Goal: Task Accomplishment & Management: Manage account settings

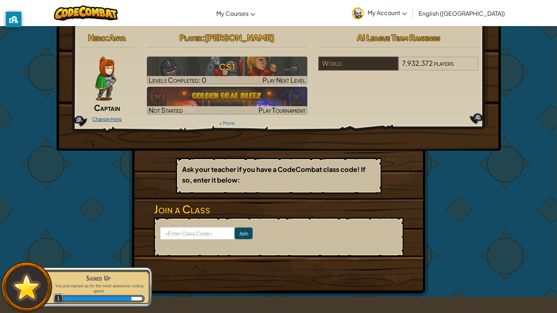
click at [107, 117] on link "Change Hero" at bounding box center [107, 119] width 30 height 6
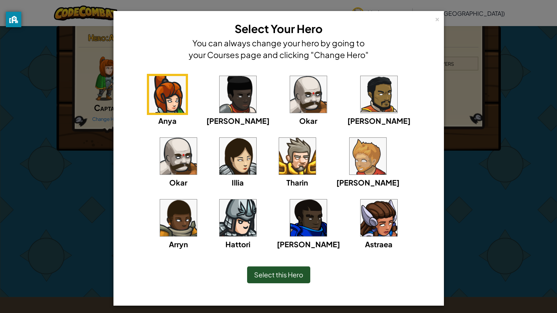
click at [290, 87] on img at bounding box center [308, 94] width 37 height 37
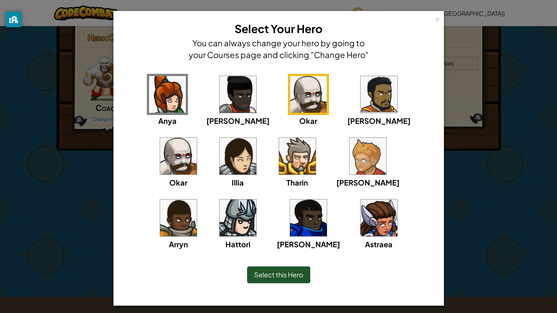
click at [256, 200] on img at bounding box center [238, 218] width 37 height 37
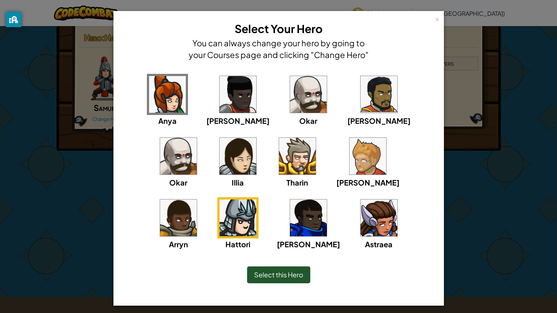
click at [290, 98] on img at bounding box center [308, 94] width 37 height 37
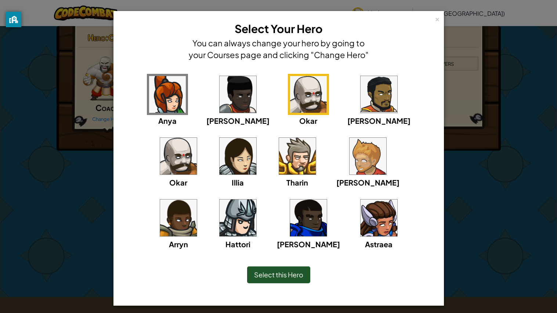
click at [229, 88] on img at bounding box center [238, 94] width 37 height 37
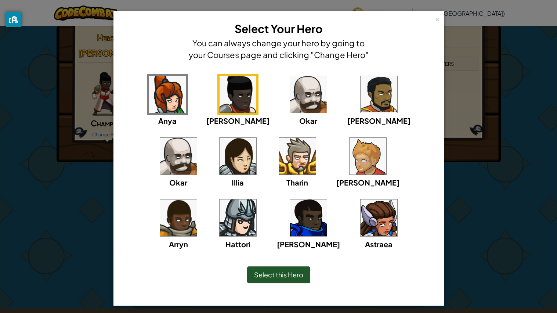
click at [290, 209] on img at bounding box center [308, 218] width 37 height 37
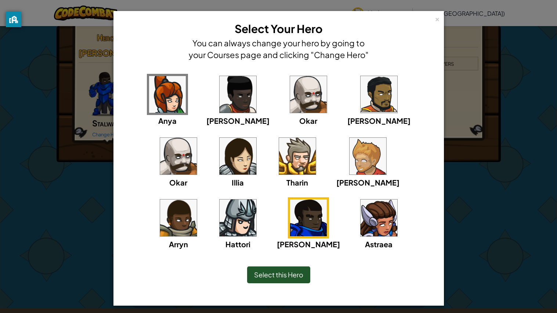
click at [361, 235] on img at bounding box center [379, 218] width 37 height 37
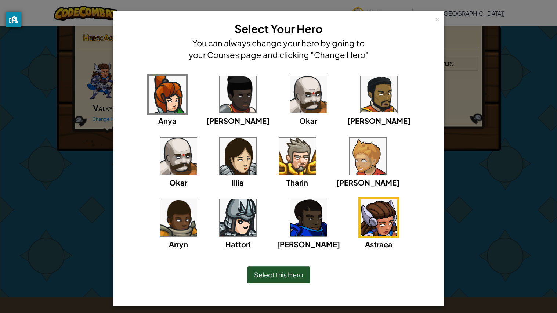
click at [277, 238] on div "[PERSON_NAME]" at bounding box center [308, 223] width 63 height 53
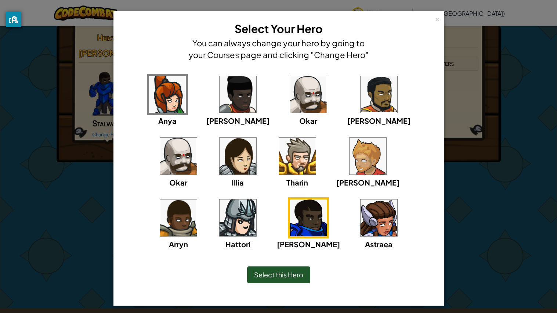
click at [197, 138] on img at bounding box center [178, 156] width 37 height 37
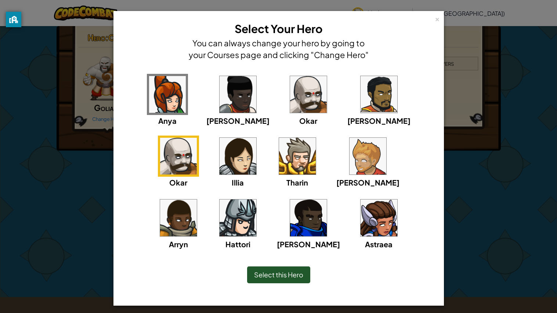
click at [280, 274] on span "Select this Hero" at bounding box center [278, 274] width 49 height 8
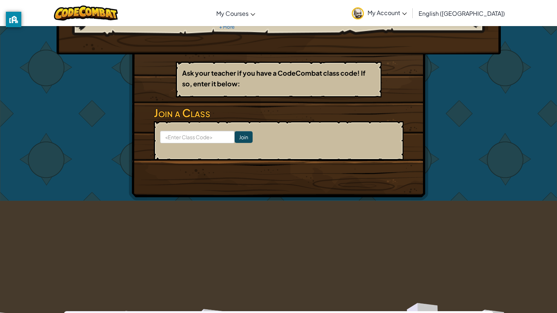
scroll to position [81, 0]
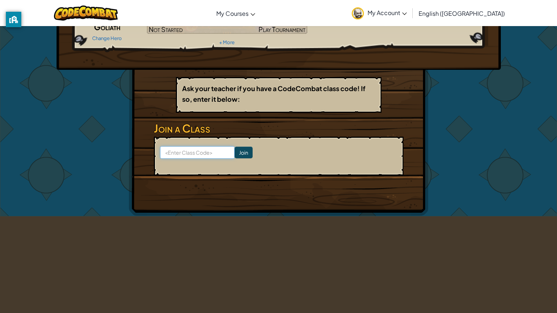
click at [183, 148] on input at bounding box center [197, 152] width 75 height 12
type input "SadSaltCloud"
click input "Join" at bounding box center [244, 153] width 18 height 12
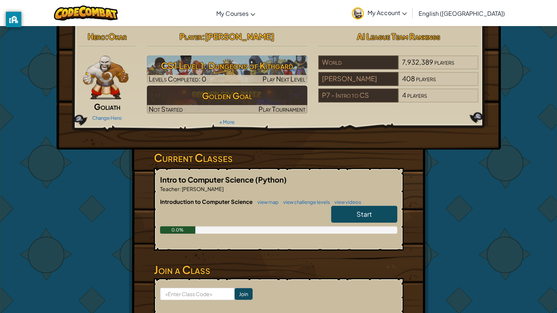
scroll to position [2, 0]
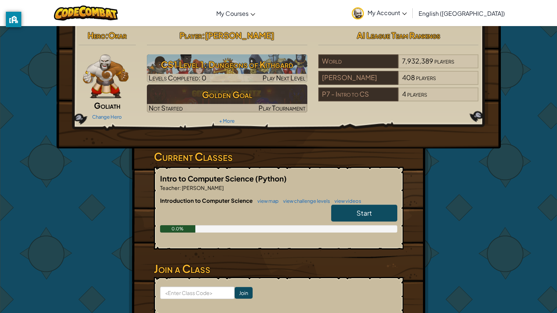
click at [368, 211] on span "Start" at bounding box center [364, 213] width 15 height 8
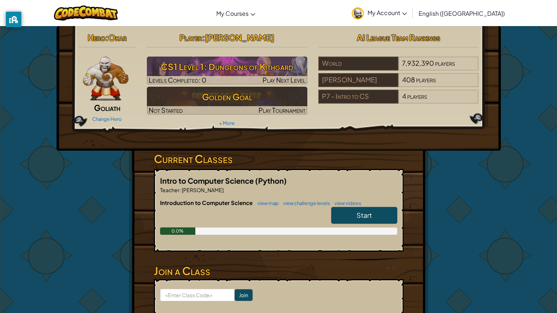
click at [178, 117] on div "Player : [PERSON_NAME] CS1 Level 1: Dungeons of Kithgard Levels Completed: 0 Pl…" at bounding box center [227, 79] width 172 height 99
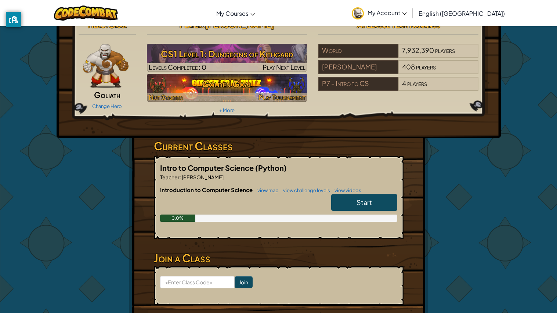
scroll to position [14, 0]
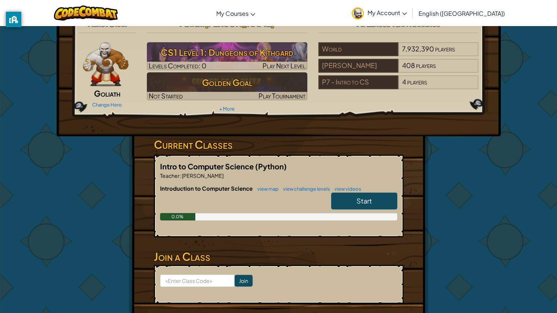
click at [111, 89] on span "Goliath" at bounding box center [107, 93] width 26 height 10
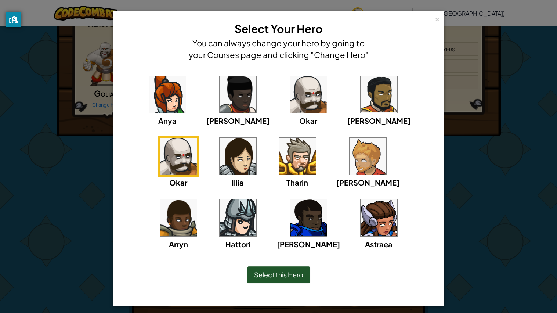
click at [279, 167] on img at bounding box center [297, 156] width 37 height 37
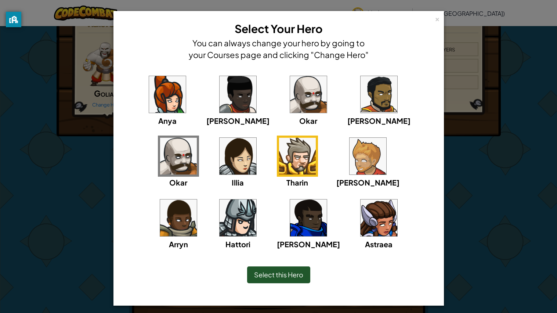
click at [279, 167] on img at bounding box center [297, 156] width 37 height 37
click at [361, 85] on img at bounding box center [379, 94] width 37 height 37
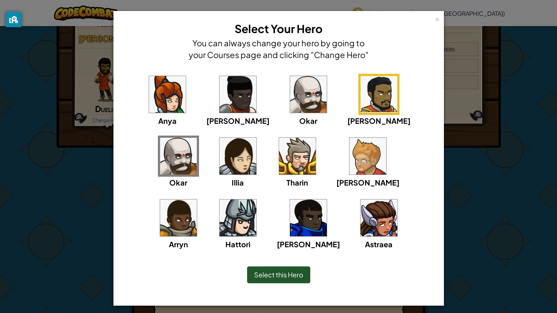
click at [290, 100] on img at bounding box center [308, 94] width 37 height 37
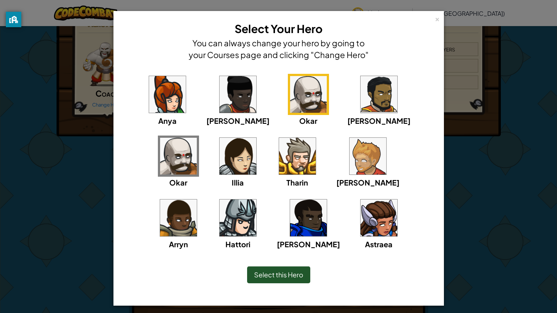
click at [220, 98] on img at bounding box center [238, 94] width 37 height 37
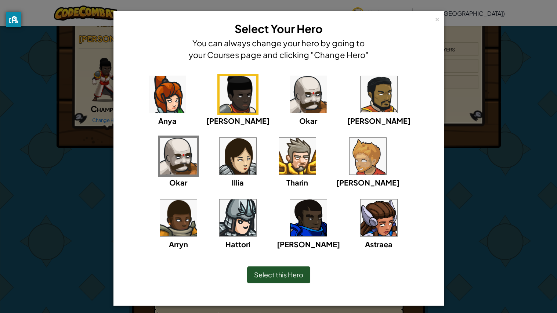
click at [149, 96] on img at bounding box center [167, 94] width 37 height 37
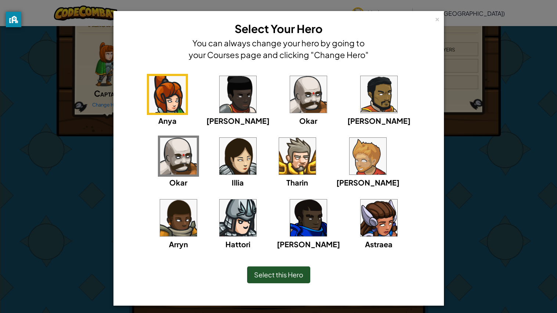
click at [220, 148] on img at bounding box center [238, 156] width 37 height 37
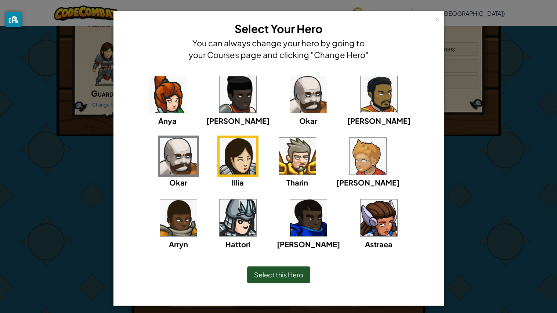
click at [282, 275] on span "Select this Hero" at bounding box center [278, 274] width 49 height 8
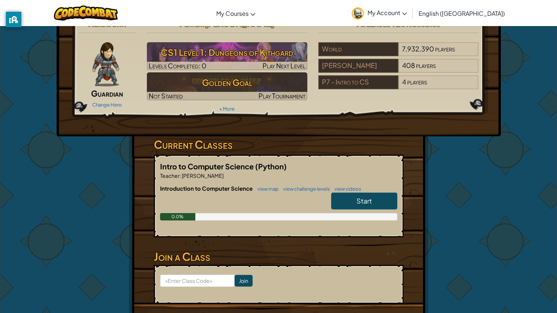
click at [111, 96] on span "Guardian" at bounding box center [107, 93] width 32 height 10
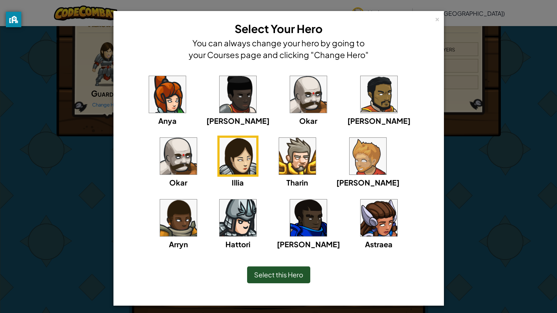
click at [290, 109] on img at bounding box center [308, 94] width 37 height 37
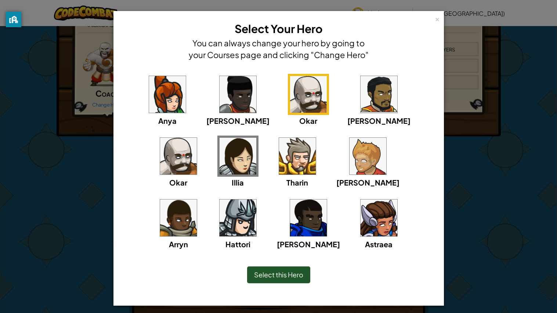
click at [274, 274] on span "Select this Hero" at bounding box center [278, 274] width 49 height 8
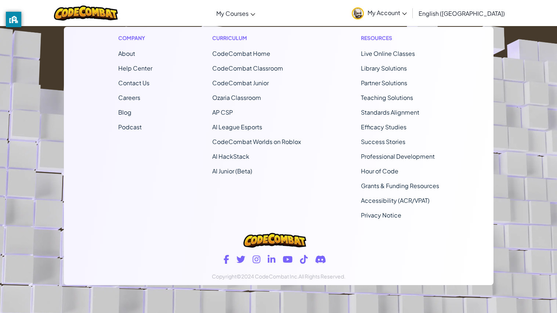
scroll to position [0, 0]
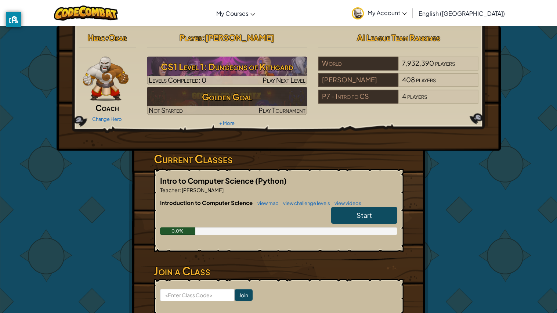
click at [205, 40] on span ":" at bounding box center [203, 37] width 3 height 10
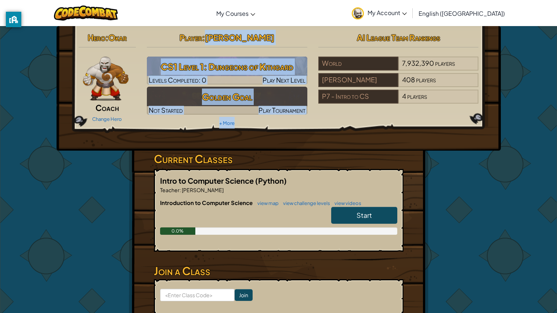
drag, startPoint x: 209, startPoint y: 39, endPoint x: 335, endPoint y: 49, distance: 127.2
click at [335, 49] on div "Hero : Okar Coach Change Hero Player : [PERSON_NAME] CS1 Level 1: Dungeons of K…" at bounding box center [279, 79] width 412 height 99
click at [335, 49] on hr at bounding box center [399, 51] width 161 height 8
drag, startPoint x: 209, startPoint y: 39, endPoint x: 386, endPoint y: 49, distance: 177.4
click at [386, 49] on div "Hero : Okar Coach Change Hero Player : [PERSON_NAME] CS1 Level 1: Dungeons of K…" at bounding box center [279, 79] width 412 height 99
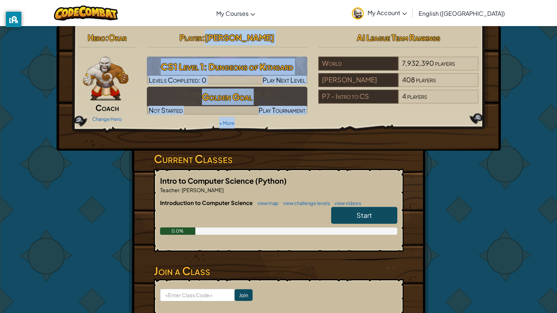
copy div "[PERSON_NAME] CS1 Level 1: Dungeons of Kithgard Levels Completed: 0 Play Next L…"
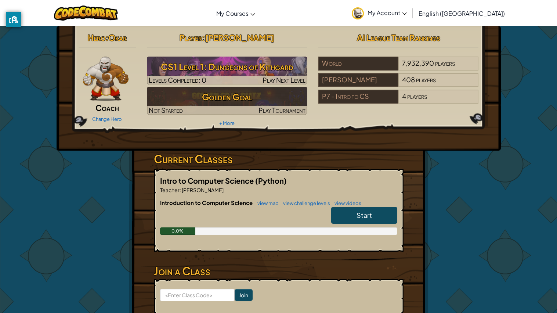
click at [420, 264] on div "Hero : Okar Coach Change Hero Player : [PERSON_NAME] CS1 Level 1: Dungeons of K…" at bounding box center [279, 192] width 300 height 333
click at [413, 80] on span "408" at bounding box center [408, 79] width 13 height 8
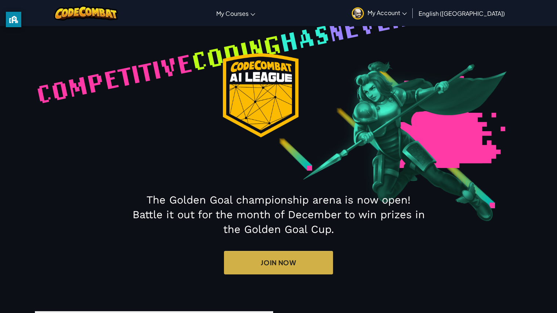
select select "6000d2e033be990027d4d92e"
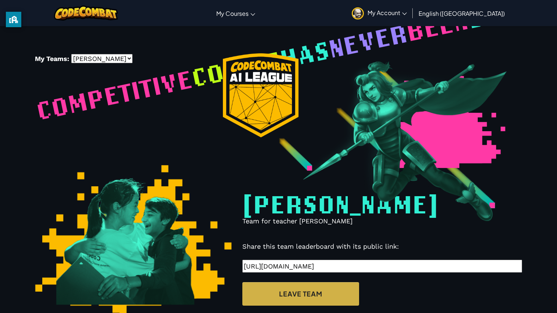
scroll to position [218, 0]
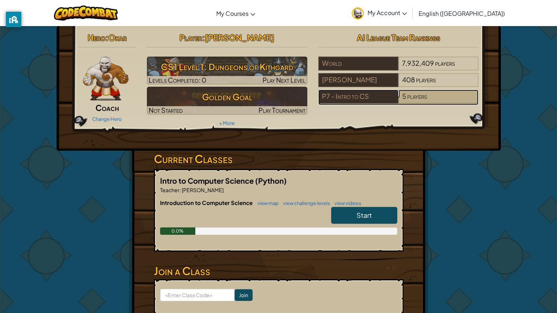
click at [437, 97] on div "5 players" at bounding box center [439, 97] width 80 height 14
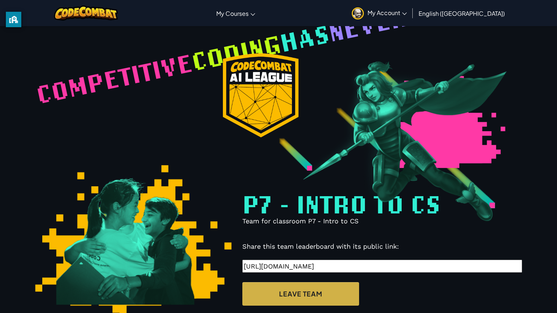
select select "689f6de345a3ba2012b87e8b"
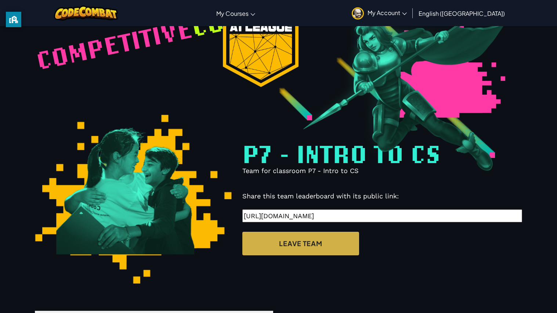
scroll to position [189, 0]
